Goal: Information Seeking & Learning: Learn about a topic

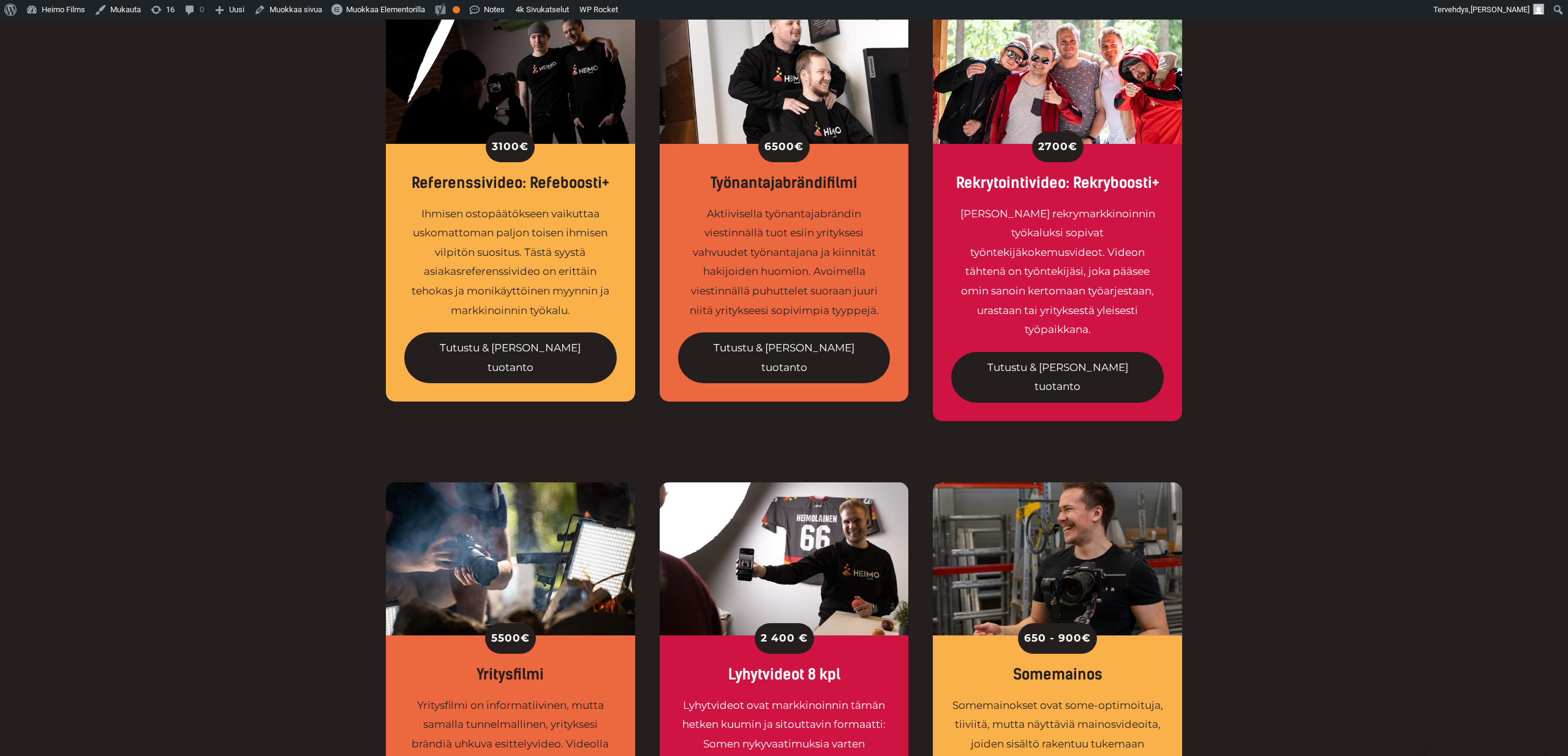
scroll to position [1308, 0]
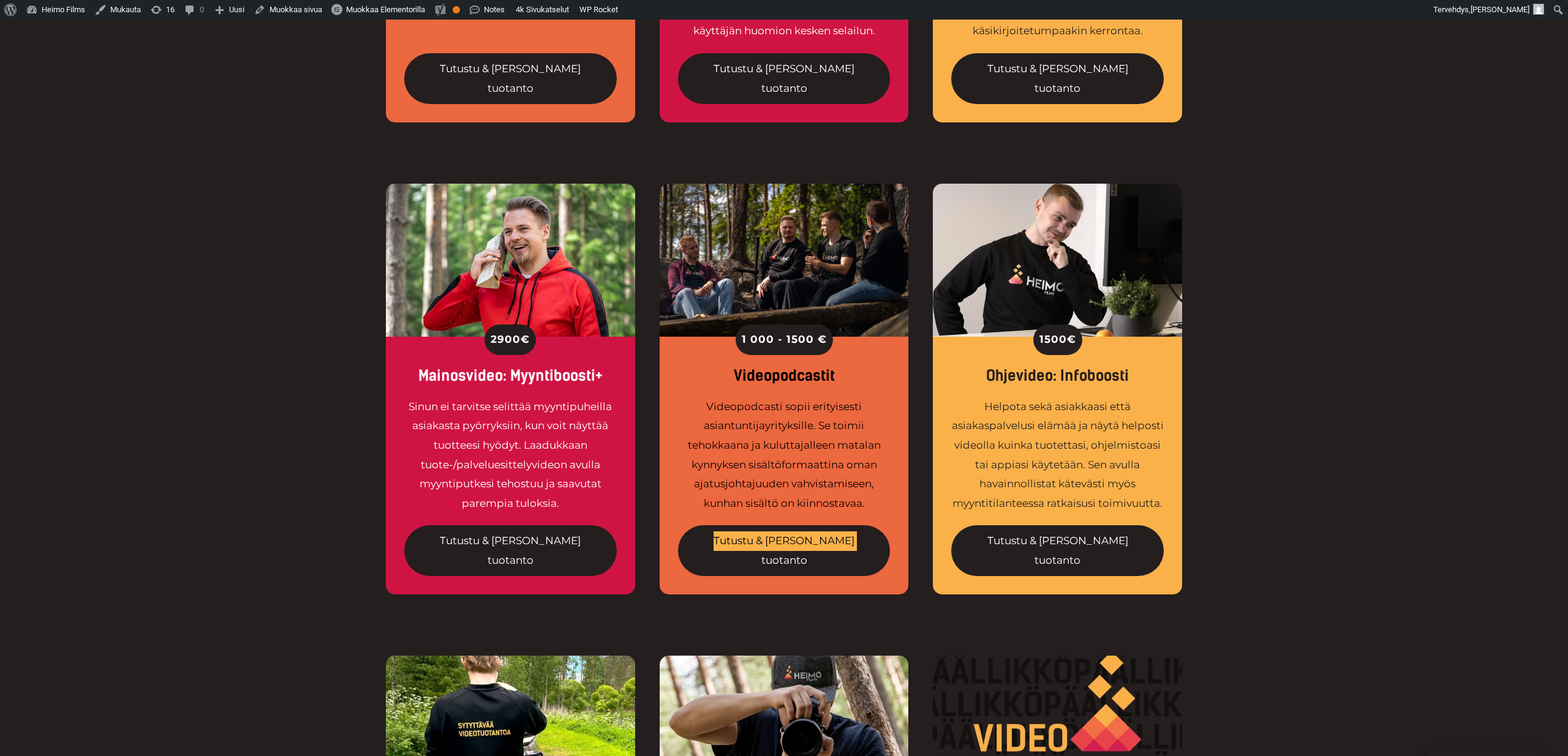
drag, startPoint x: 793, startPoint y: 488, endPoint x: 1088, endPoint y: 4, distance: 566.8
click at [0, 0] on body "Hallinnoi evästeitä Sivuston parhaan käyttökokemuksen tarjoamiseksi käytämme te…" at bounding box center [784, 739] width 1568 height 4056
